Goal: Information Seeking & Learning: Learn about a topic

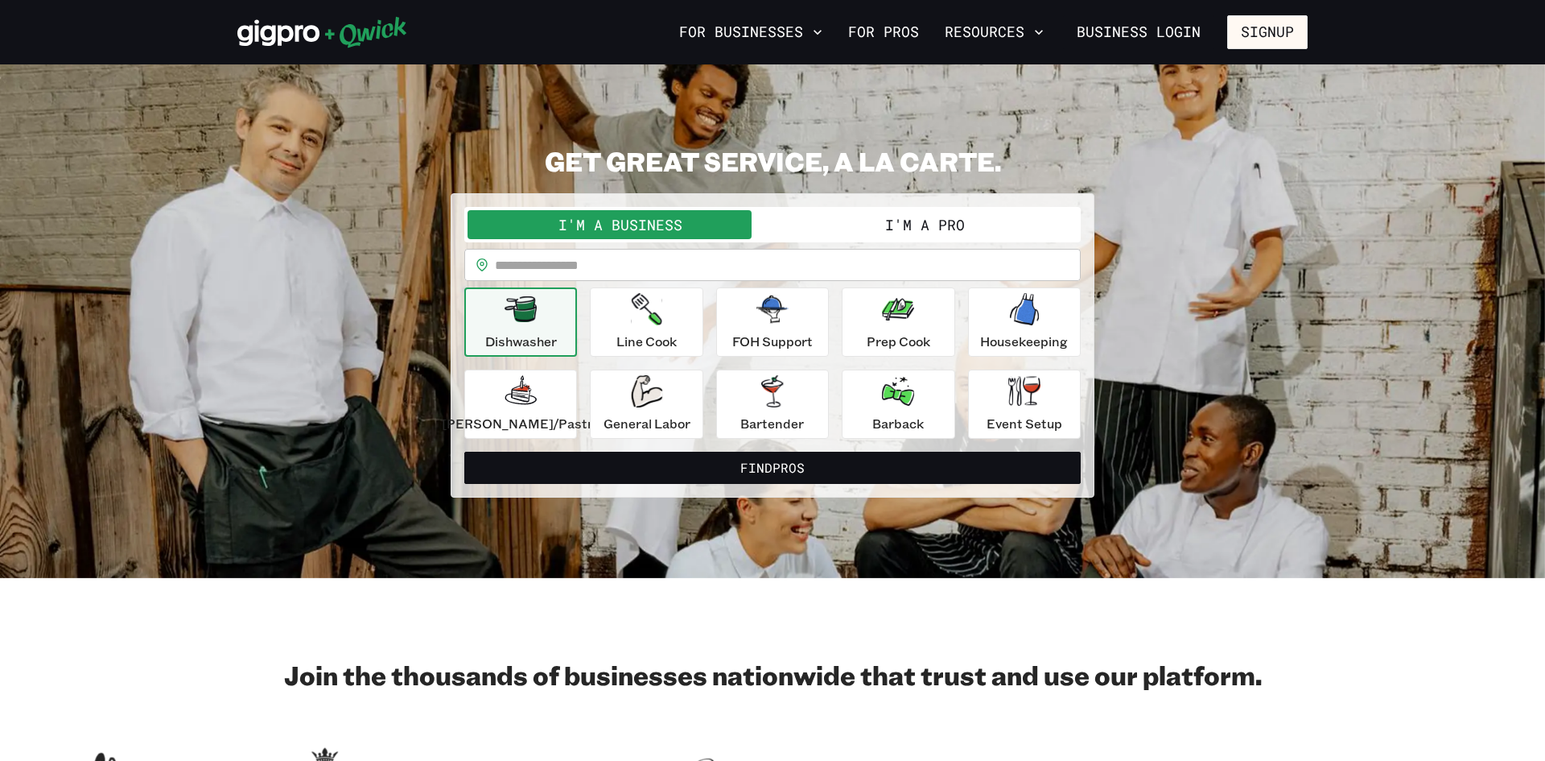
click at [1178, 251] on div "**********" at bounding box center [772, 321] width 1071 height 353
click at [925, 220] on button "I'm a Pro" at bounding box center [925, 224] width 305 height 29
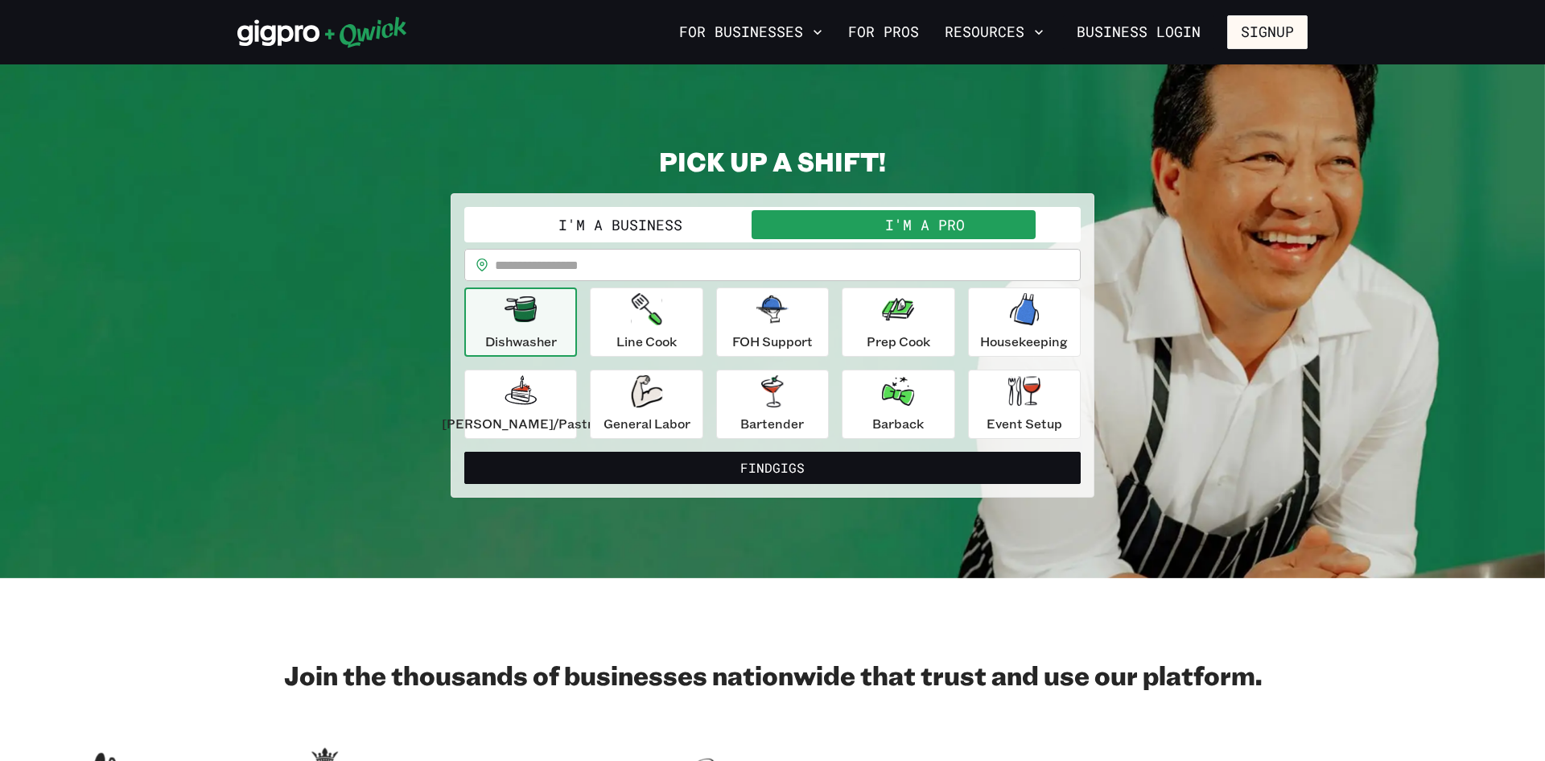
click at [525, 267] on input "text" at bounding box center [788, 265] width 586 height 32
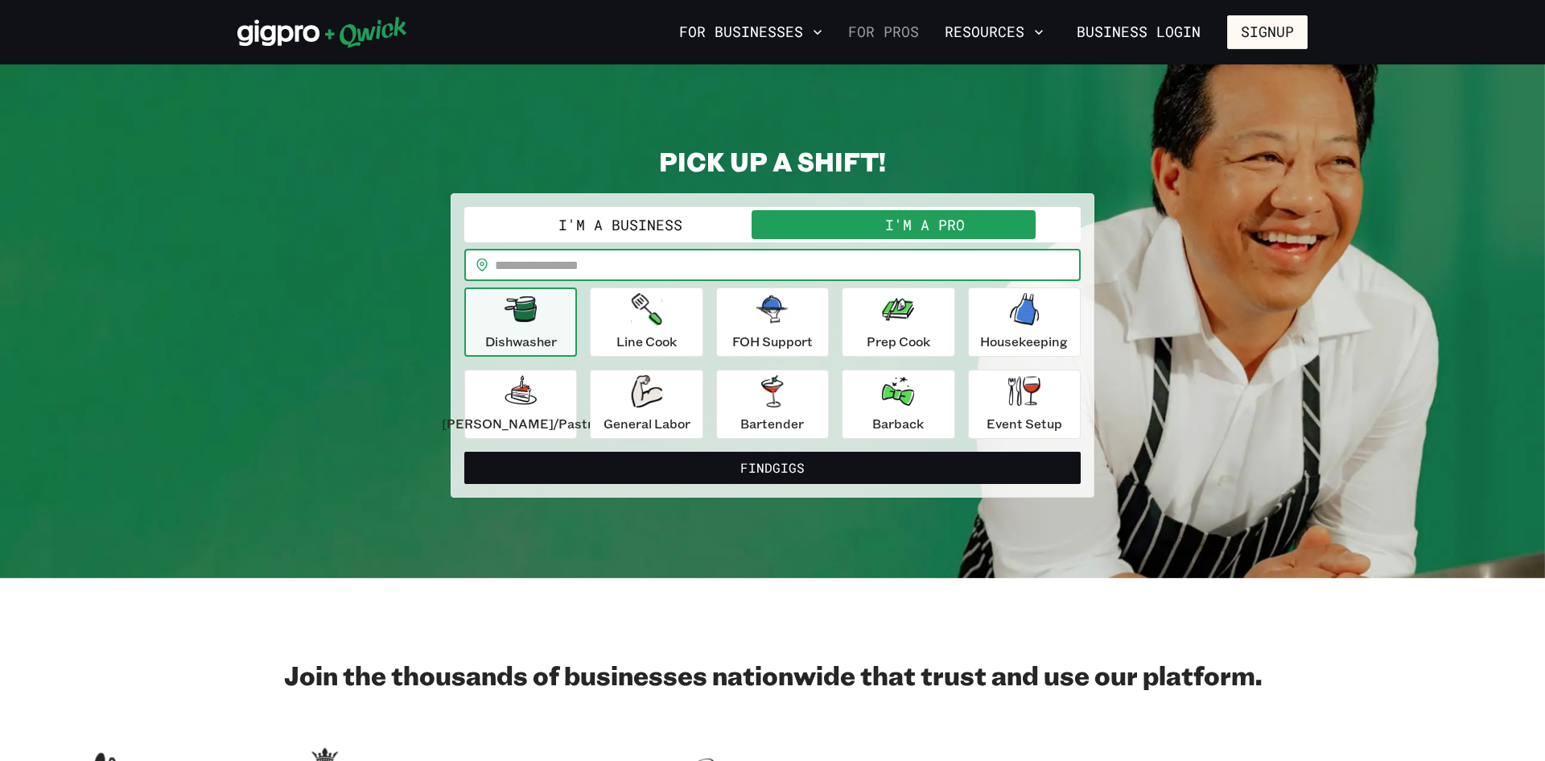
click at [905, 36] on link "For Pros" at bounding box center [884, 32] width 84 height 27
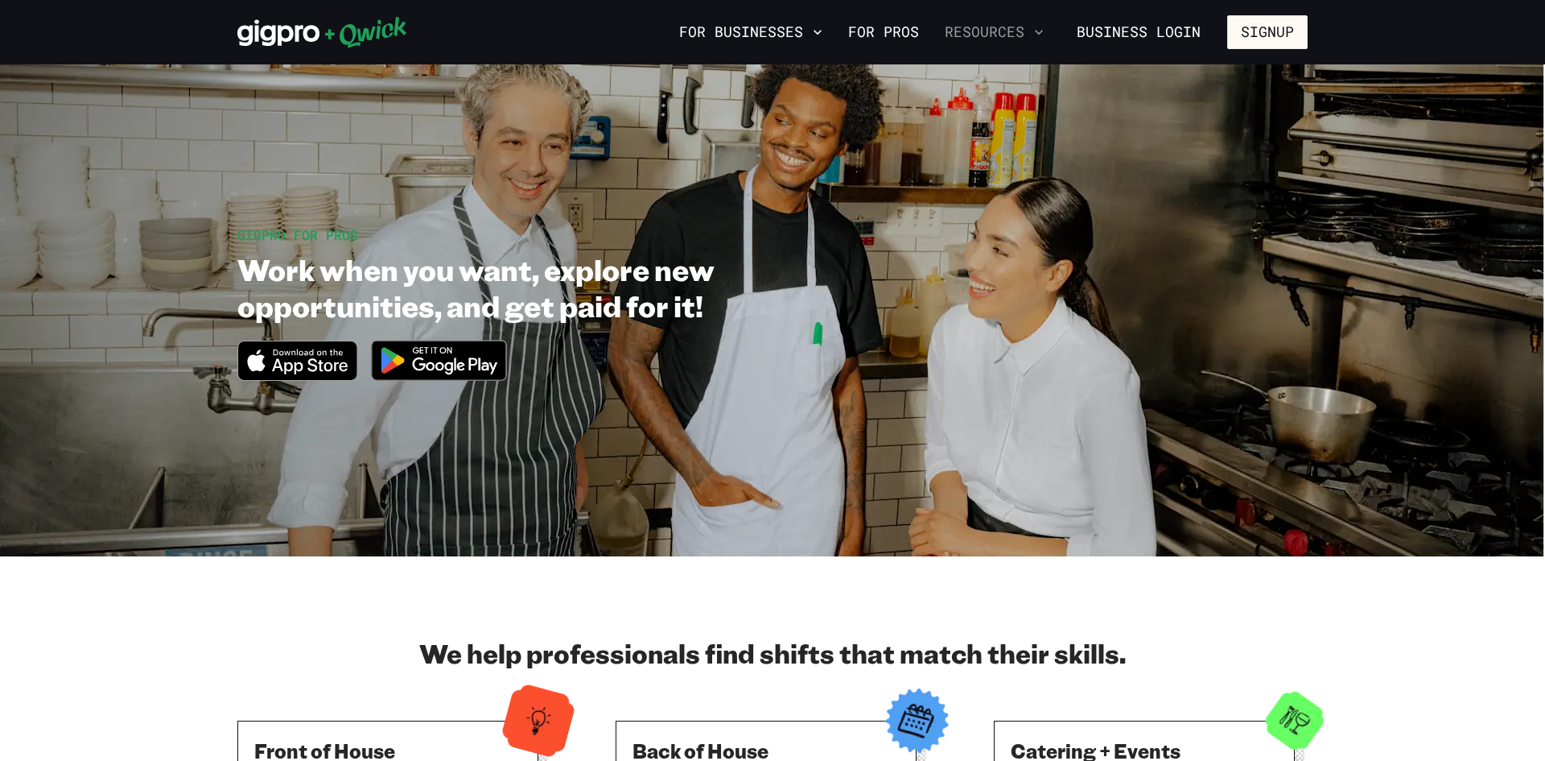
click at [1039, 31] on icon "button" at bounding box center [1039, 32] width 8 height 5
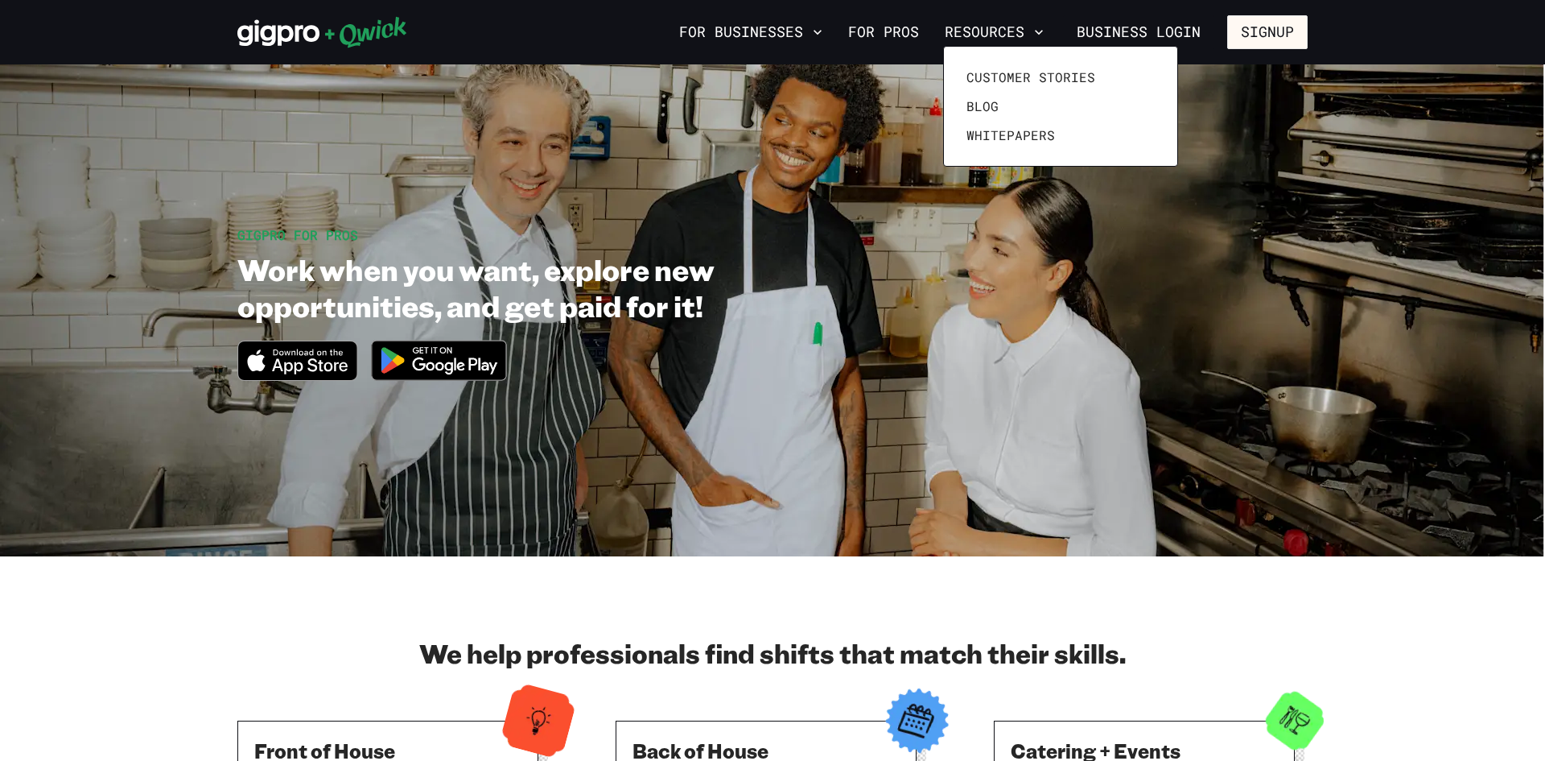
click at [918, 31] on div at bounding box center [772, 380] width 1545 height 761
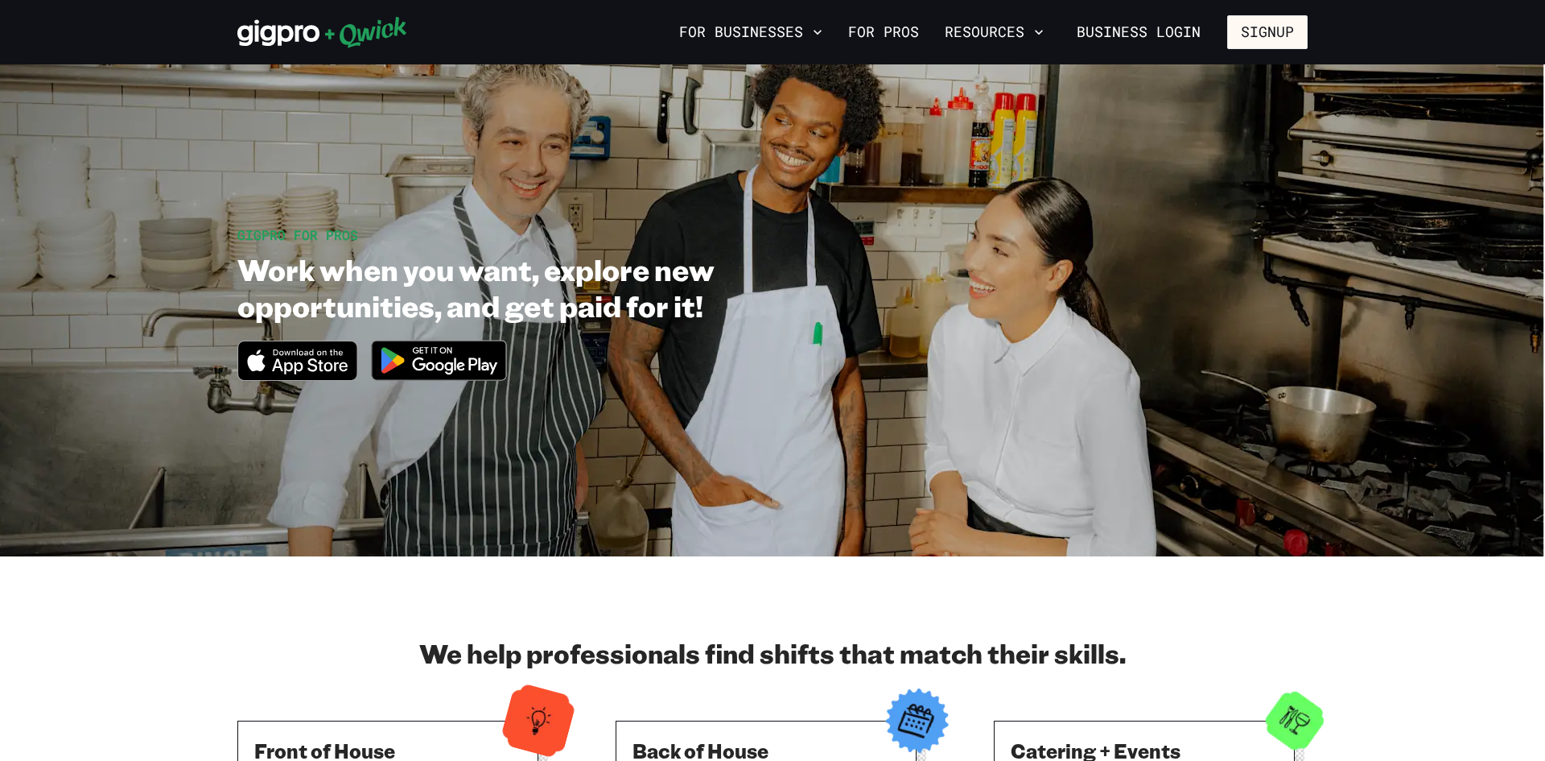
click at [918, 31] on link "For Pros" at bounding box center [884, 32] width 84 height 27
